Goal: Information Seeking & Learning: Learn about a topic

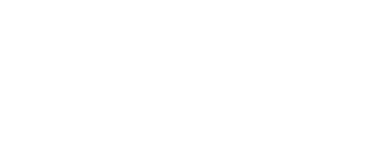
scroll to position [1240, 0]
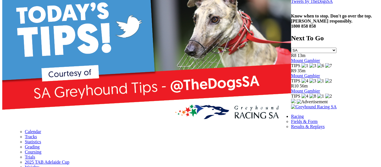
scroll to position [197, 0]
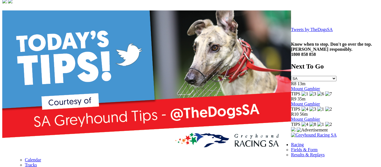
click at [291, 30] on link "Tweets by TheDogsSA" at bounding box center [312, 29] width 42 height 5
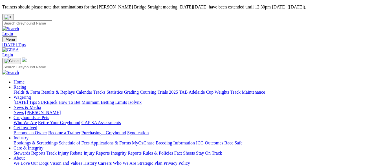
click at [57, 100] on link "SUREpick" at bounding box center [47, 102] width 19 height 5
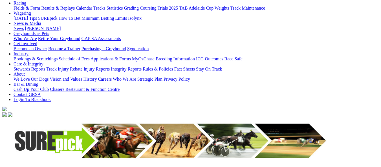
scroll to position [85, 0]
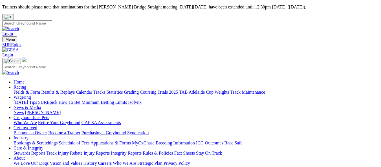
click at [24, 110] on link "News" at bounding box center [19, 112] width 10 height 5
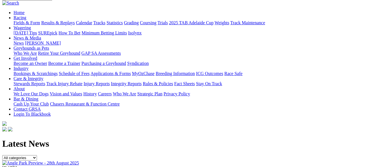
scroll to position [56, 0]
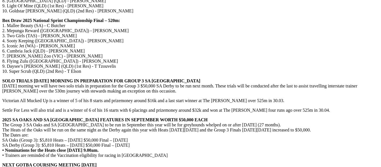
scroll to position [930, 0]
